Goal: Task Accomplishment & Management: Manage account settings

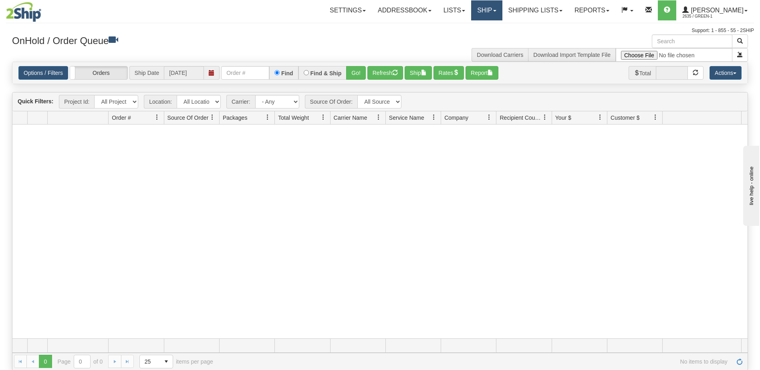
click at [502, 12] on link "Ship" at bounding box center [486, 10] width 31 height 20
click at [477, 39] on span "OnHold / Order Queue" at bounding box center [465, 38] width 56 height 6
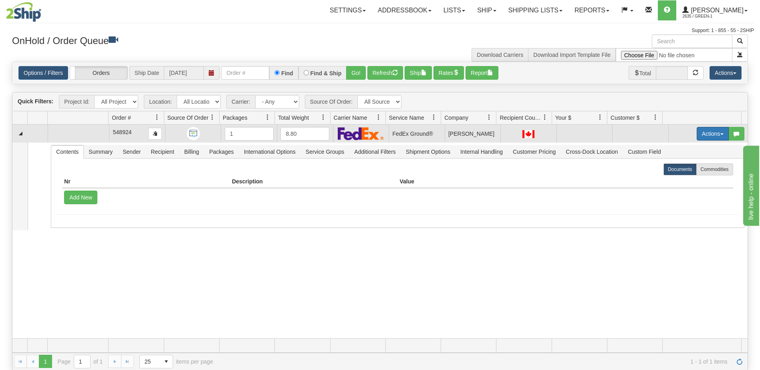
click at [712, 134] on button "Actions" at bounding box center [713, 134] width 32 height 14
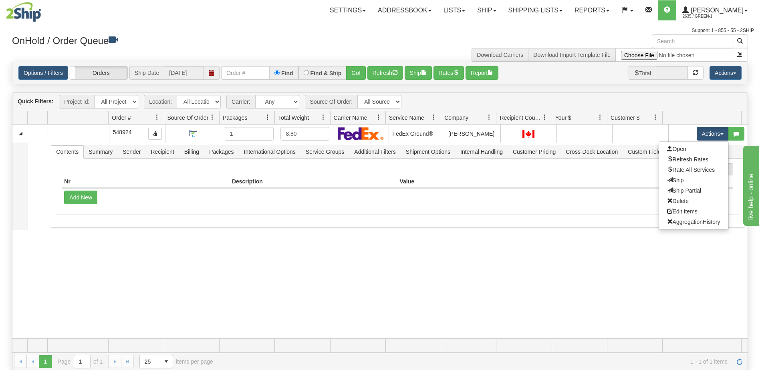
drag, startPoint x: 646, startPoint y: 281, endPoint x: 647, endPoint y: 272, distance: 9.3
click at [646, 281] on div "31735236 LIBERTY_WM 91398365 0 548924 1 8.80 FedEx Ground® Shipping Dept JD Smi…" at bounding box center [379, 232] width 735 height 214
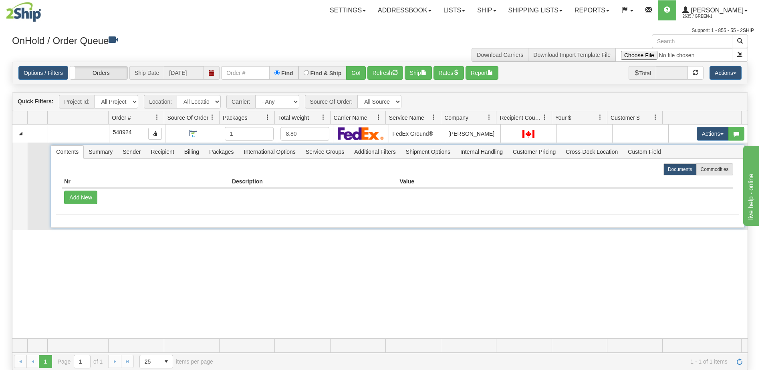
click at [75, 153] on span "Contents" at bounding box center [67, 151] width 32 height 13
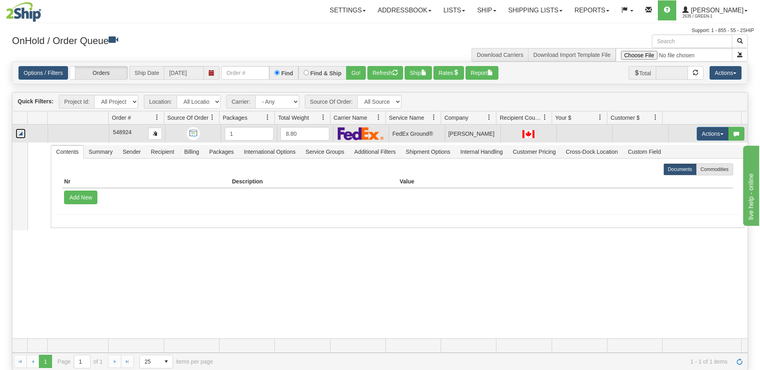
click at [20, 133] on link "Collapse" at bounding box center [21, 134] width 10 height 10
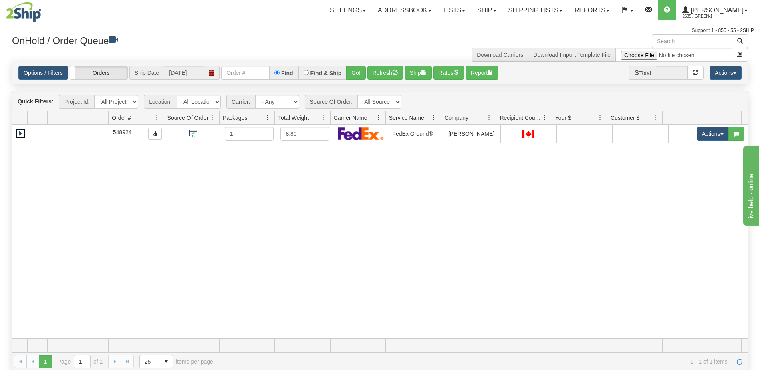
click at [157, 119] on span at bounding box center [157, 117] width 6 height 6
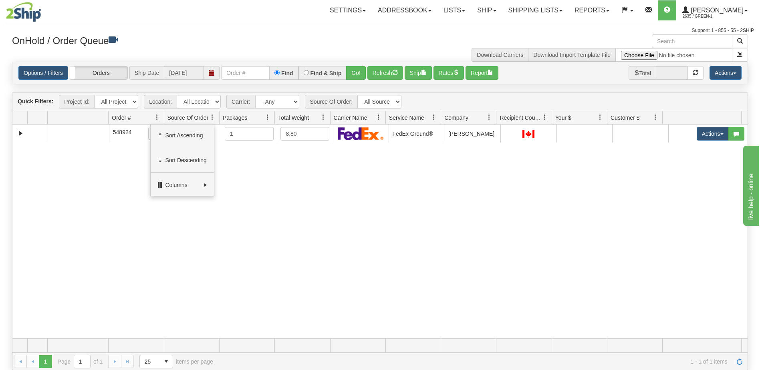
click at [127, 170] on div "31735236 LIBERTY_WM 91398365 0 548924 1 8.80 FedEx Ground® Shipping Dept JD Smi…" at bounding box center [379, 232] width 735 height 214
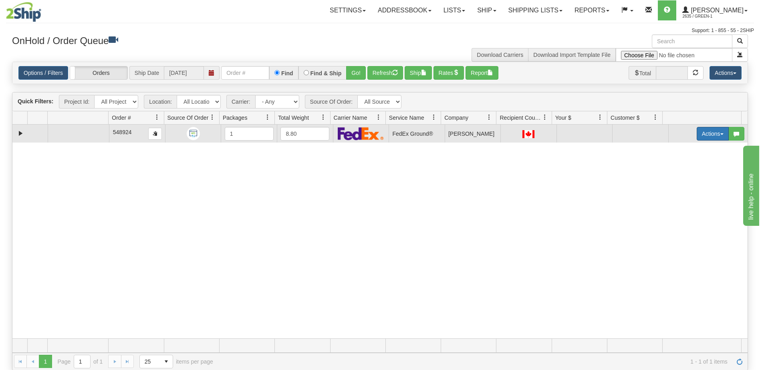
click at [711, 136] on button "Actions" at bounding box center [713, 134] width 32 height 14
click at [690, 212] on span "Edit Items" at bounding box center [682, 211] width 30 height 6
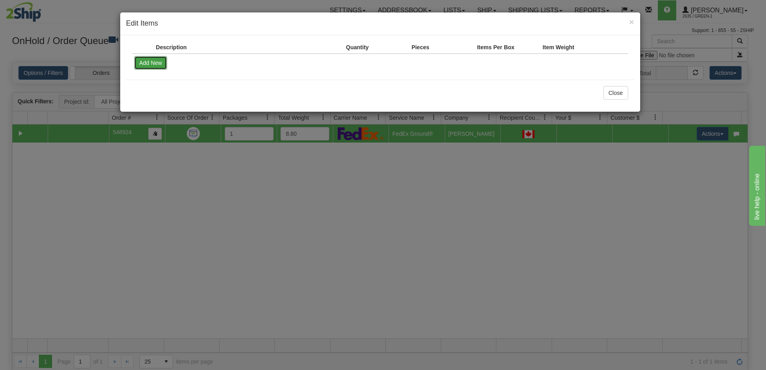
click at [147, 62] on button "Add New" at bounding box center [150, 63] width 33 height 14
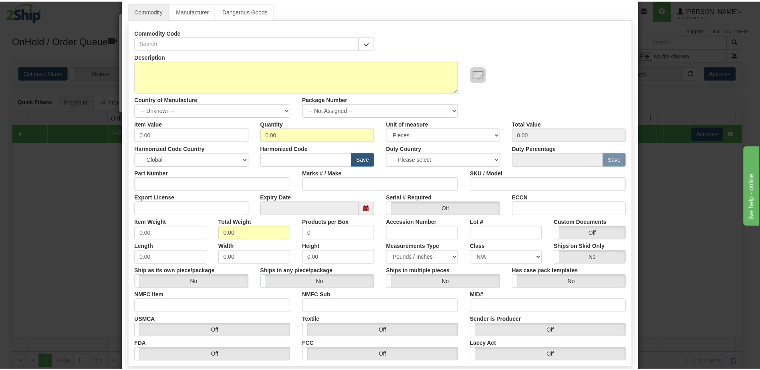
scroll to position [85, 0]
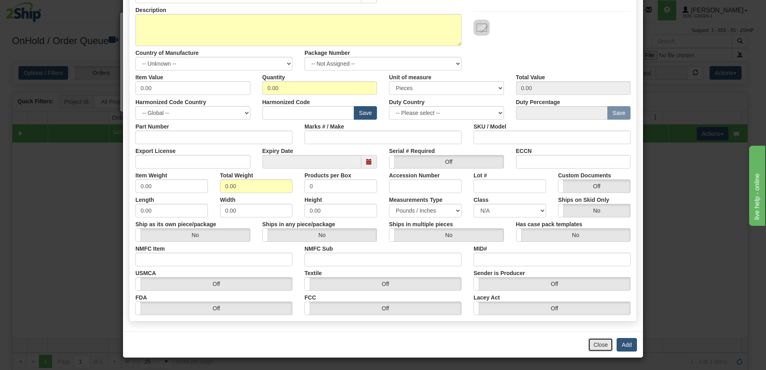
click at [594, 349] on button "Close" at bounding box center [600, 345] width 25 height 14
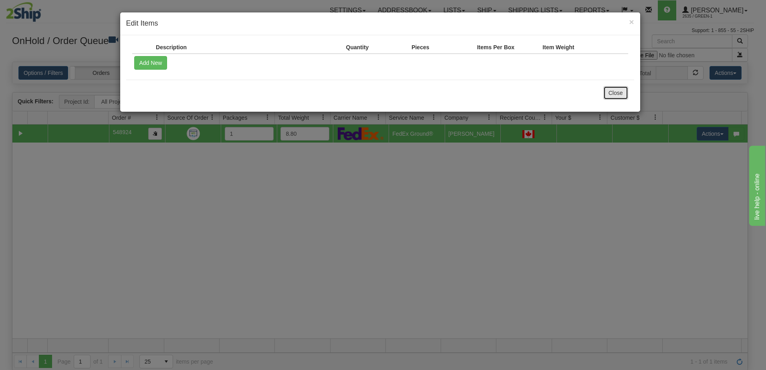
click at [618, 95] on button "Close" at bounding box center [615, 93] width 25 height 14
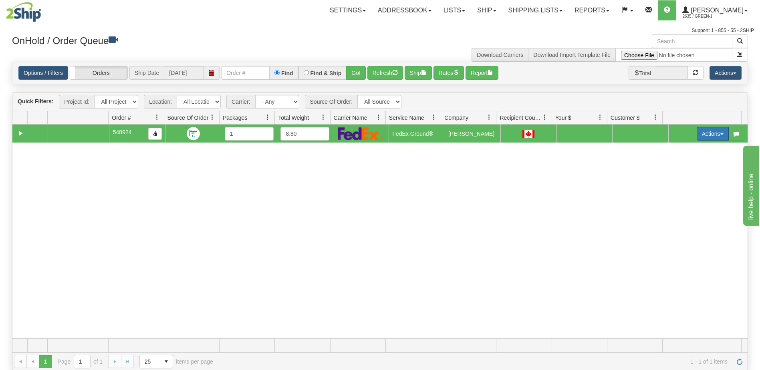
click at [713, 132] on button "Actions" at bounding box center [713, 134] width 32 height 14
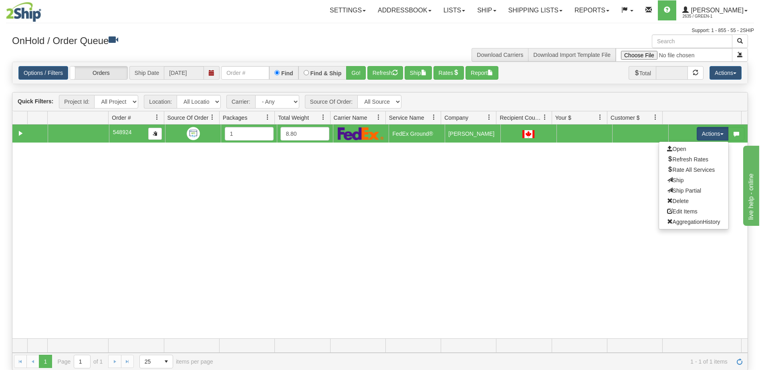
click at [462, 221] on div "31735236 LIBERTY_WM 91398365 0 548924 1 8.80 FedEx Ground® Shipping Dept JD Smi…" at bounding box center [379, 232] width 735 height 214
click at [200, 260] on div "31735236 LIBERTY_WM 91398365 0 548924 1 8.80 FedEx Ground® Shipping Dept JD Smi…" at bounding box center [379, 232] width 735 height 214
click at [313, 207] on div "31735236 LIBERTY_WM 91398365 0 548924 1 8.80 FedEx Ground® Shipping Dept JD Smi…" at bounding box center [379, 232] width 735 height 214
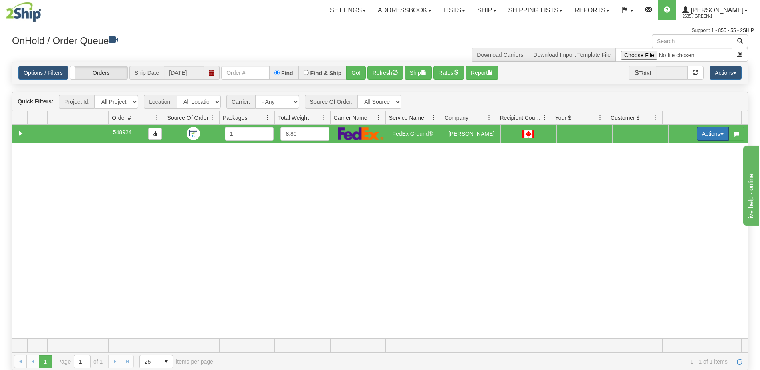
click at [717, 133] on button "Actions" at bounding box center [713, 134] width 32 height 14
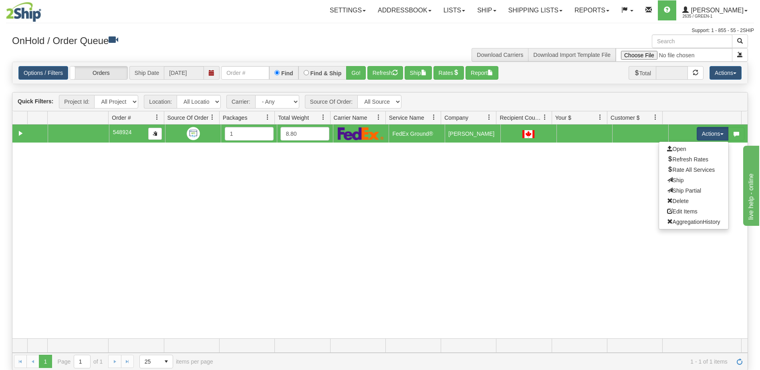
click at [570, 240] on div "31735236 LIBERTY_WM 91398365 0 548924 1 8.80 FedEx Ground® Shipping Dept JD Smi…" at bounding box center [379, 232] width 735 height 214
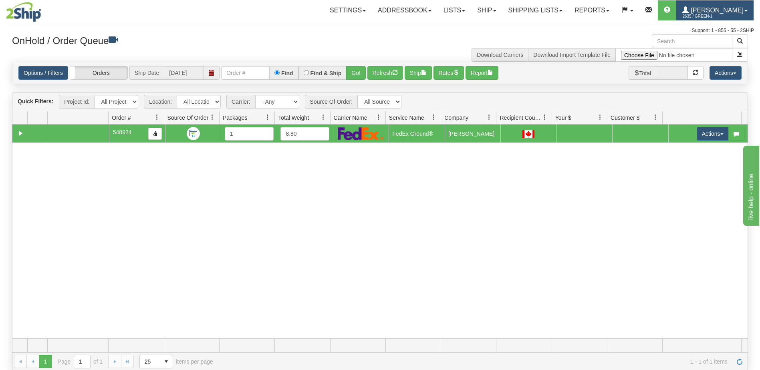
click at [729, 12] on span "[PERSON_NAME]" at bounding box center [716, 10] width 55 height 7
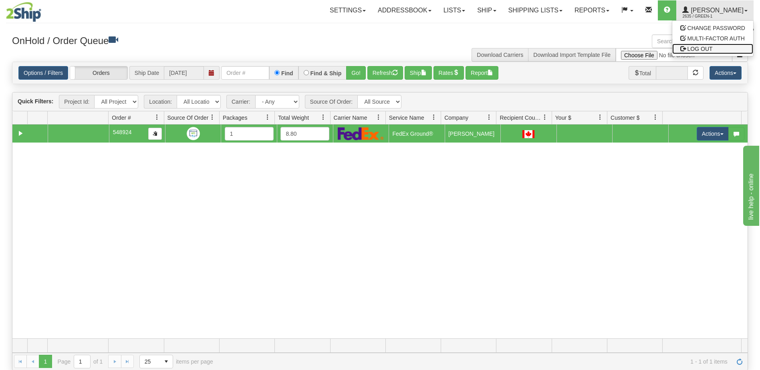
click at [711, 52] on link "LOG OUT" at bounding box center [712, 49] width 81 height 10
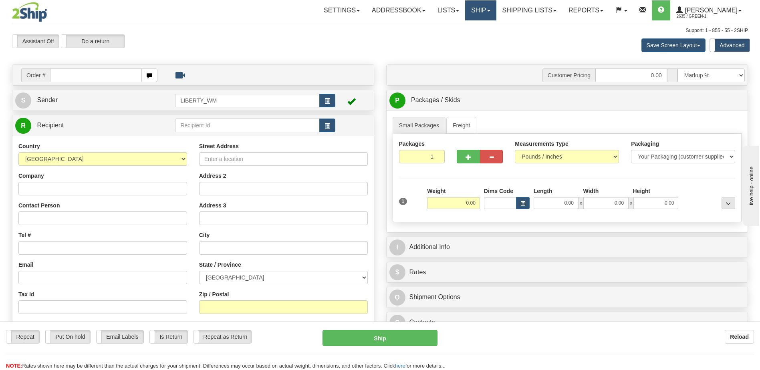
click at [496, 13] on link "Ship" at bounding box center [480, 10] width 31 height 20
click at [464, 40] on span "OnHold / Order Queue" at bounding box center [459, 38] width 56 height 6
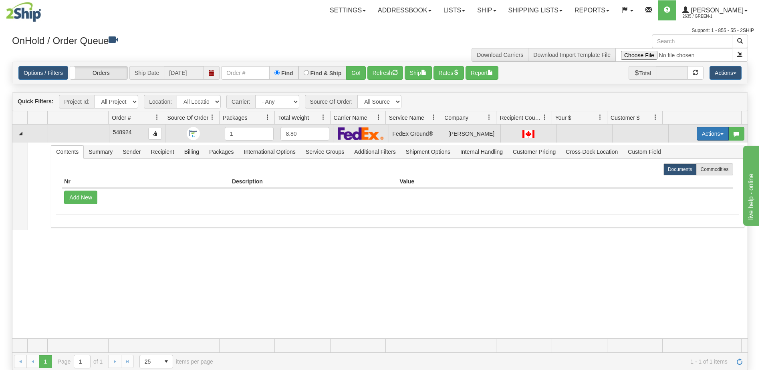
click at [717, 138] on button "Actions" at bounding box center [713, 134] width 32 height 14
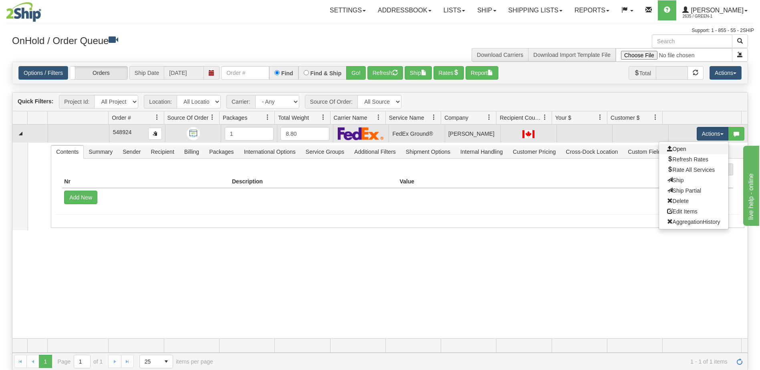
click at [685, 150] on link "Open" at bounding box center [693, 149] width 69 height 10
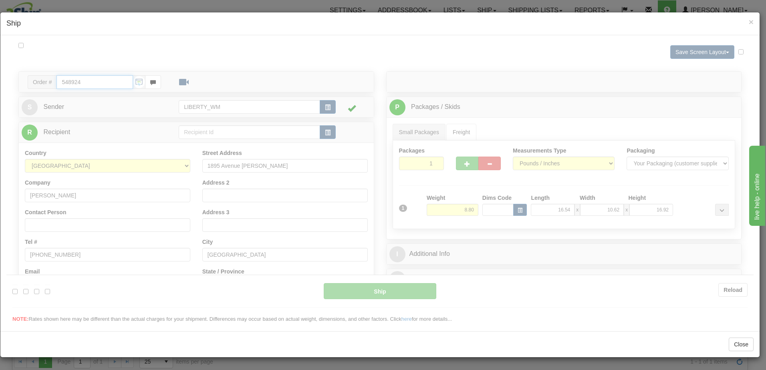
type input "92"
type input "16:00"
type input "19:00"
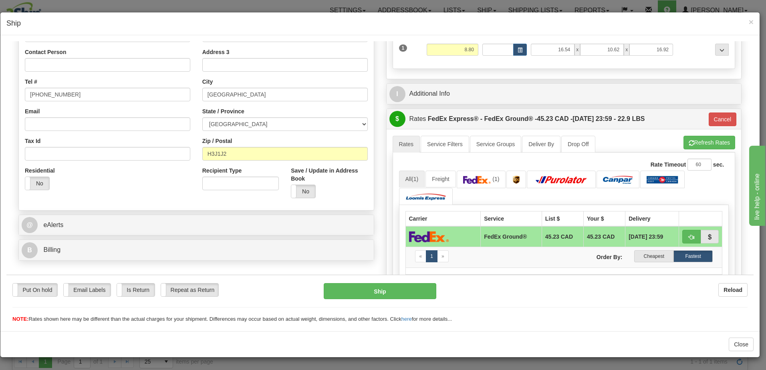
scroll to position [298, 0]
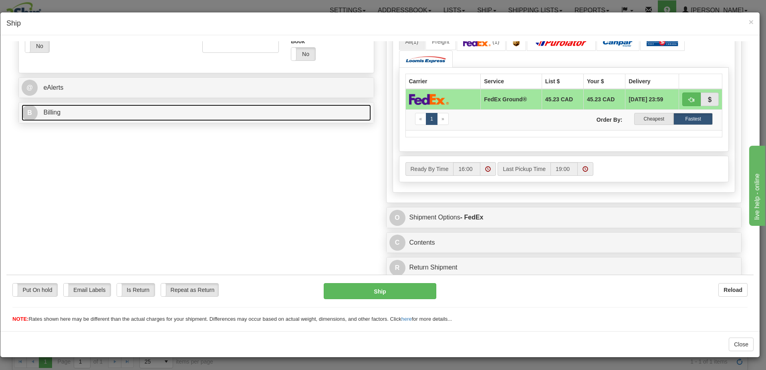
click at [50, 112] on span "Billing" at bounding box center [51, 112] width 17 height 7
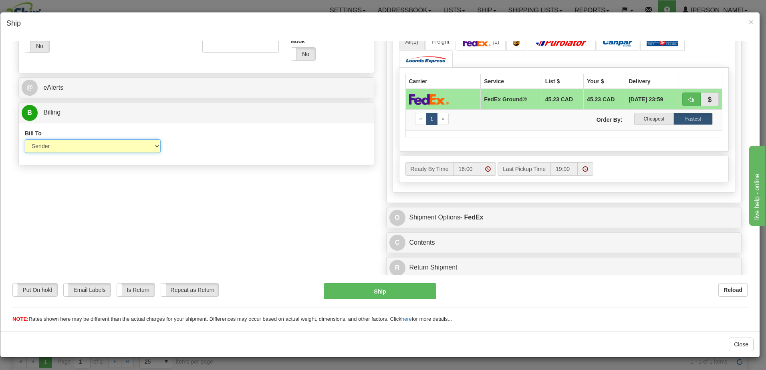
click at [87, 147] on select "Sender Recipient Third Party Collect" at bounding box center [93, 146] width 136 height 14
select select "3"
click at [25, 139] on select "Sender Recipient Third Party Collect" at bounding box center [93, 146] width 136 height 14
type input "92"
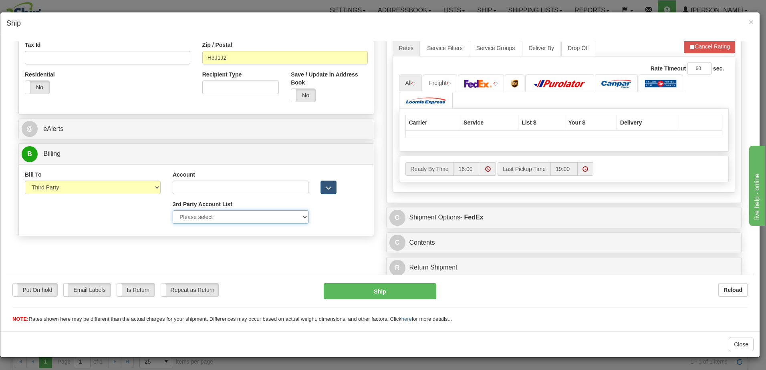
click at [233, 217] on select "Please select Liberty Costco-39WY11-UPS Amazon.ca-50483A-UPS GSBLC Costco-39WY1…" at bounding box center [241, 217] width 136 height 14
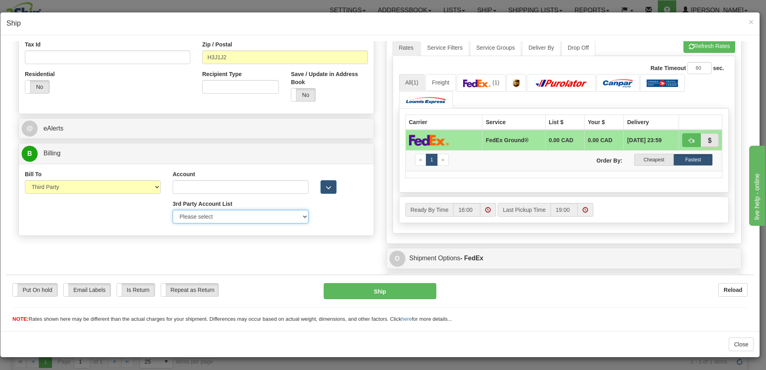
click at [208, 218] on select "Please select Liberty_Wal-Mart_FedEx-250243480-FedEx" at bounding box center [241, 216] width 136 height 14
click at [225, 219] on select "Please select Liberty_Wal-Mart_FedEx-250243480-FedEx" at bounding box center [241, 216] width 136 height 14
select select "409"
click at [173, 209] on select "Please select Liberty_Wal-Mart_FedEx-250243480-FedEx" at bounding box center [241, 216] width 136 height 14
type input "250243480"
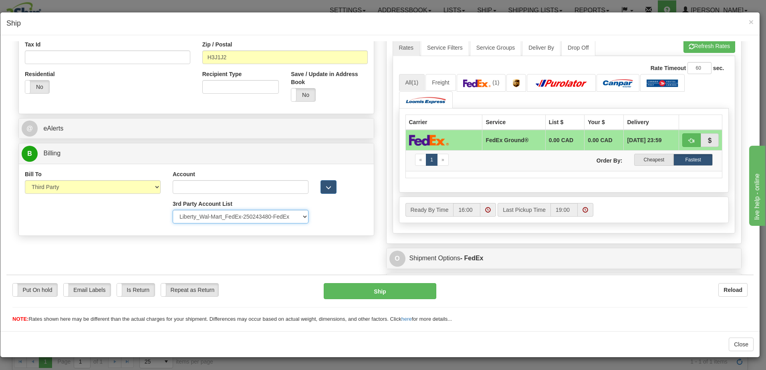
type input "Walmart"
type input "1940 Argentia Rd"
type input "Mississauga"
type input "L5N 1P9"
select select "ON"
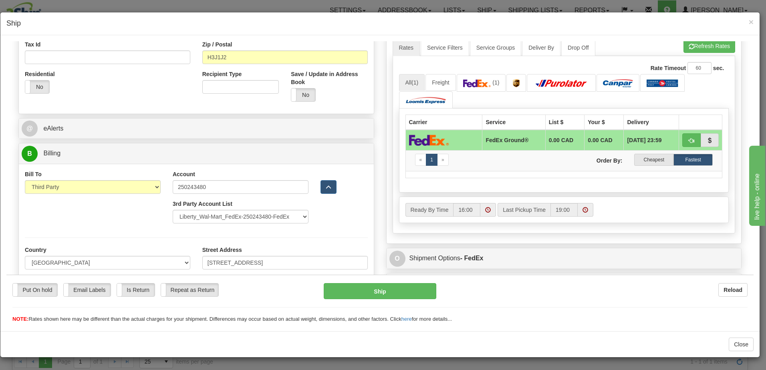
click at [295, 240] on div at bounding box center [196, 237] width 355 height 16
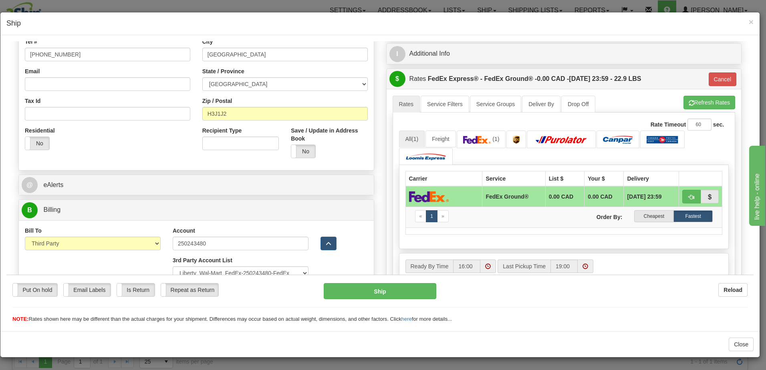
scroll to position [396, 0]
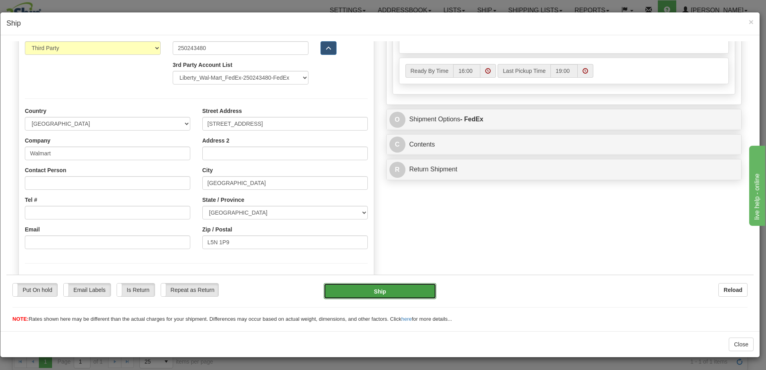
click at [375, 288] on button "Ship" at bounding box center [380, 291] width 113 height 16
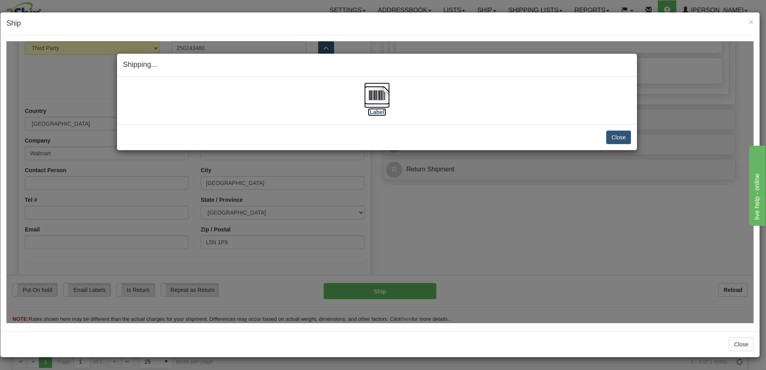
click at [377, 109] on label "[Label]" at bounding box center [377, 112] width 18 height 8
click at [623, 141] on button "Close" at bounding box center [618, 137] width 25 height 14
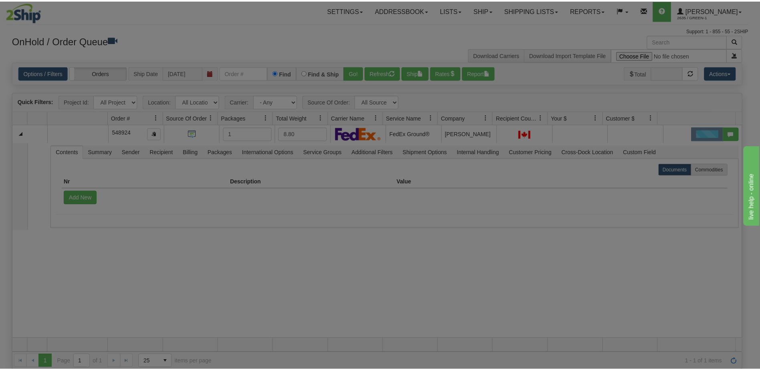
scroll to position [0, 0]
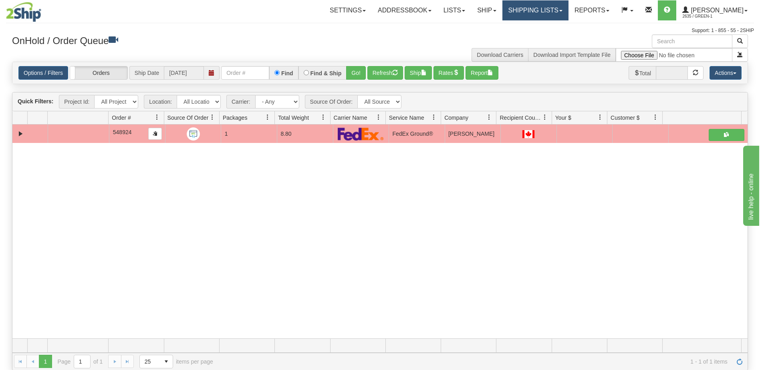
click at [541, 8] on link "Shipping lists" at bounding box center [535, 10] width 66 height 20
click at [448, 37] on div "Download Carriers Download Import Template File" at bounding box center [567, 47] width 374 height 27
click at [554, 12] on link "Shipping lists" at bounding box center [535, 10] width 66 height 20
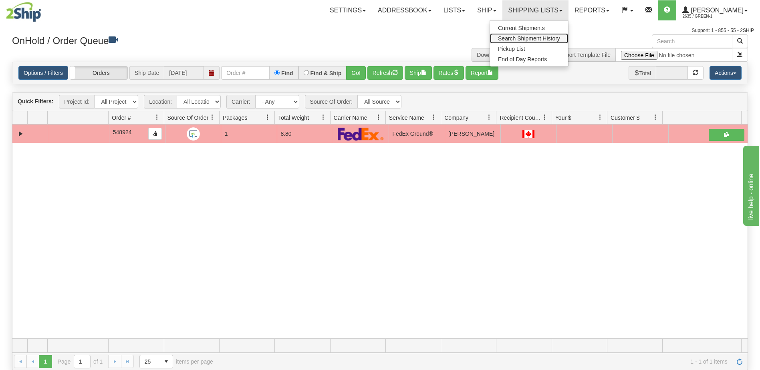
click at [549, 36] on span "Search Shipment History" at bounding box center [529, 38] width 62 height 6
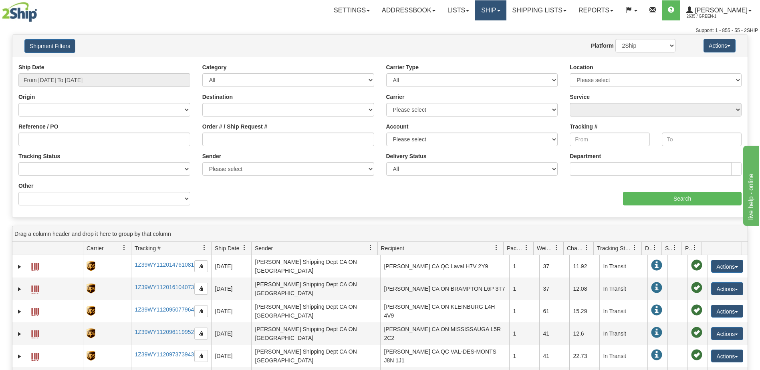
click at [505, 14] on link "Ship" at bounding box center [490, 10] width 31 height 20
click at [355, 36] on div "Shipment Filters Website Agent Nothing selected Client User Platform 2Ship Impo…" at bounding box center [379, 46] width 735 height 22
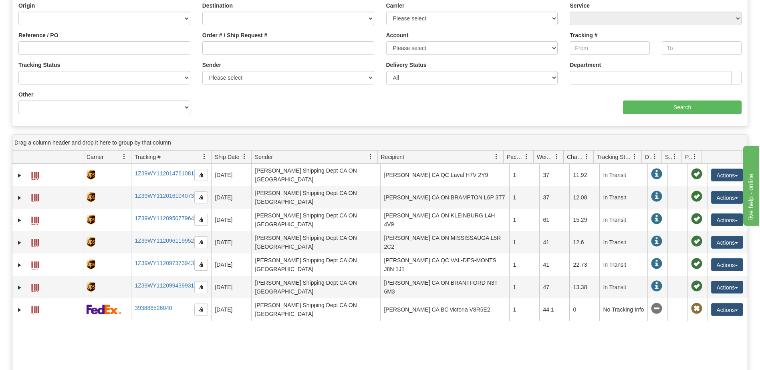
scroll to position [200, 0]
